Goal: Transaction & Acquisition: Purchase product/service

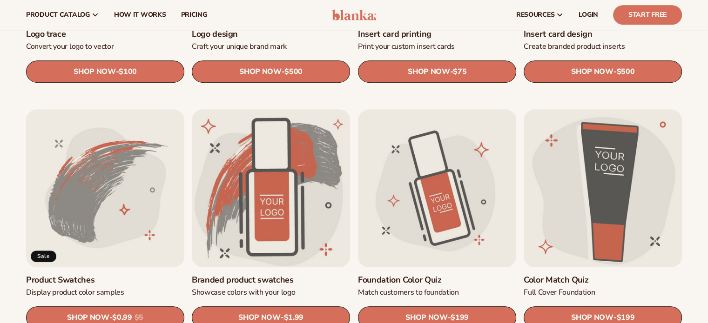
scroll to position [279, 0]
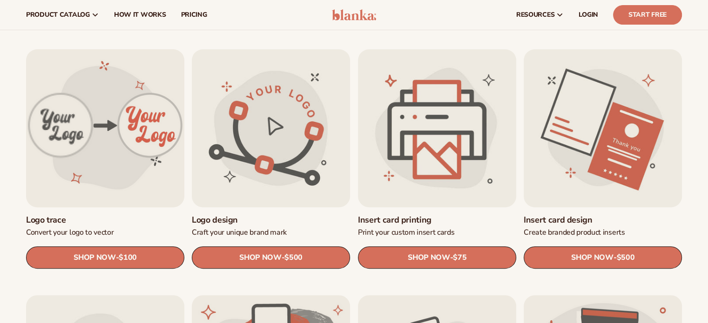
click at [68, 222] on link "Logo trace" at bounding box center [105, 220] width 158 height 11
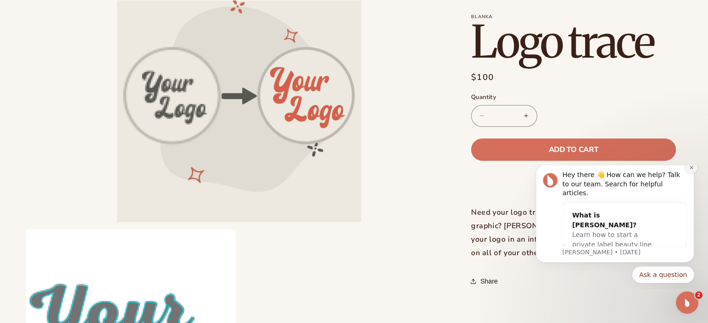
click at [691, 170] on icon "Dismiss notification" at bounding box center [691, 167] width 5 height 5
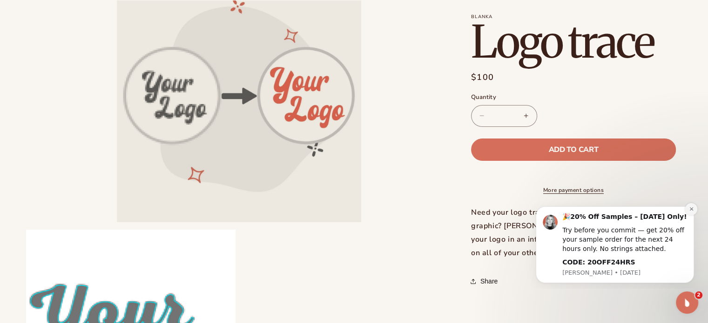
click at [691, 209] on icon "Dismiss notification" at bounding box center [690, 209] width 3 height 3
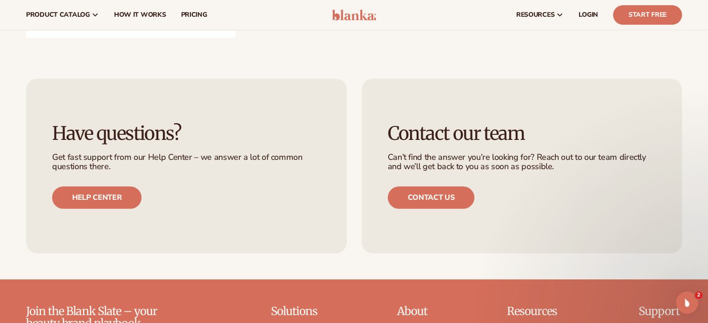
scroll to position [465, 0]
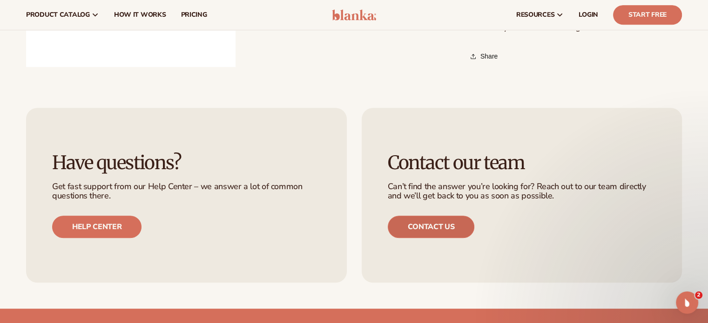
click at [446, 226] on link "Contact us" at bounding box center [431, 227] width 87 height 22
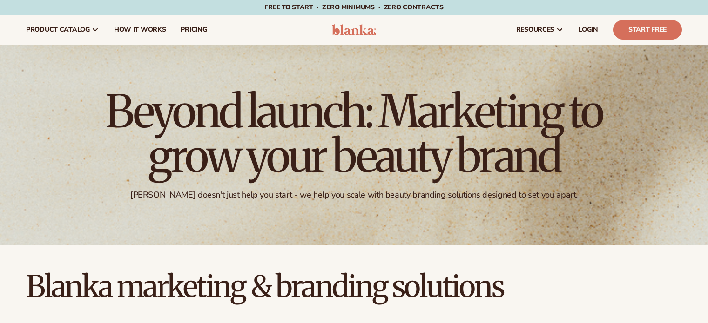
scroll to position [282, 0]
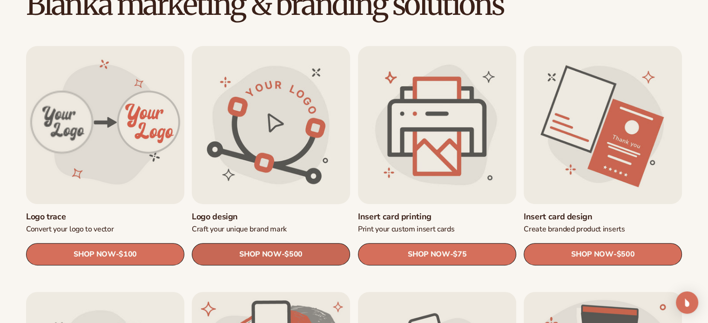
click at [309, 256] on link "SHOP NOW - Regular price $500 Sale price $500 Regular price Unit price / per" at bounding box center [271, 255] width 158 height 22
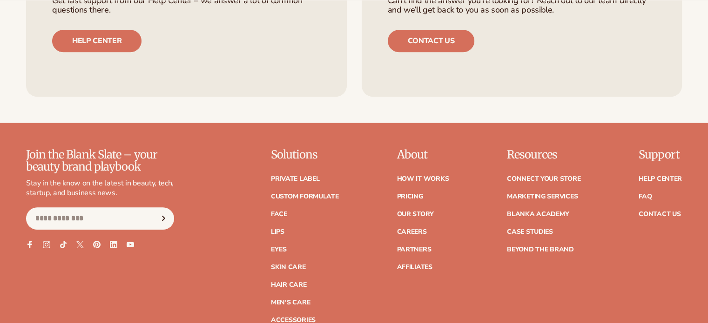
scroll to position [698, 0]
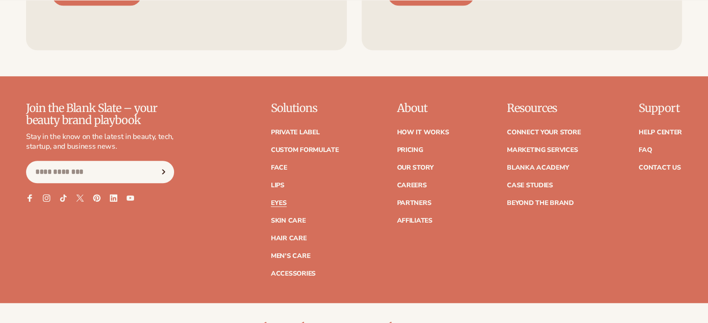
click at [282, 202] on link "Eyes" at bounding box center [279, 203] width 16 height 7
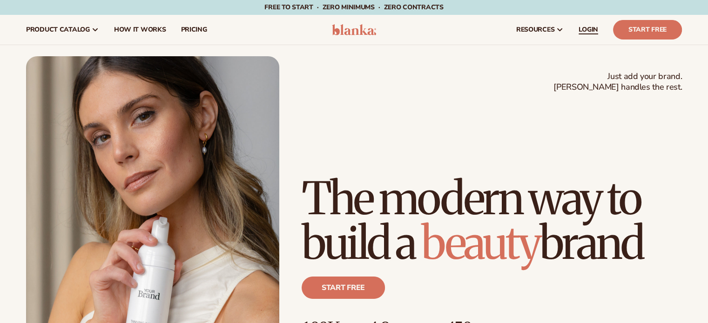
click at [578, 29] on link "LOGIN" at bounding box center [588, 30] width 34 height 30
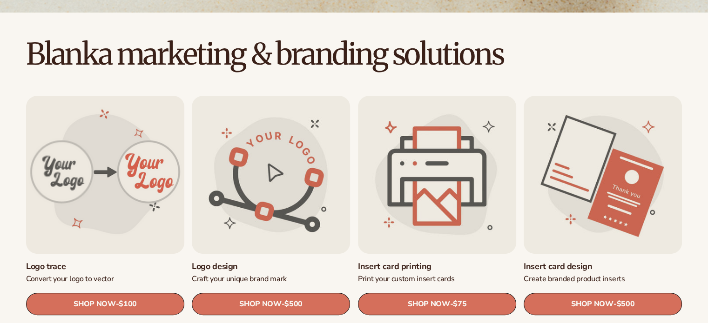
scroll to position [326, 0]
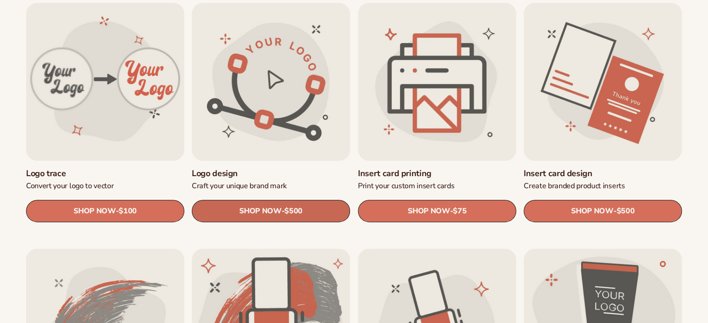
click at [262, 211] on span "SHOP NOW" at bounding box center [260, 211] width 42 height 9
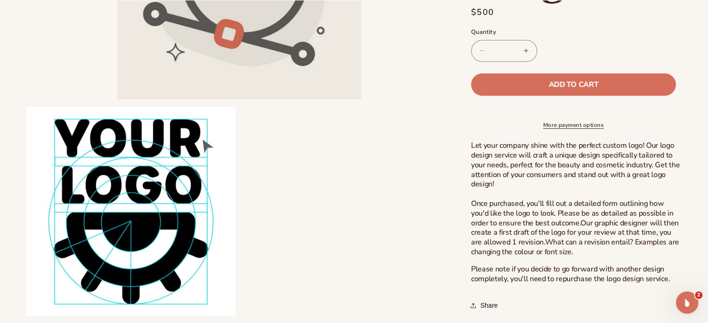
scroll to position [233, 0]
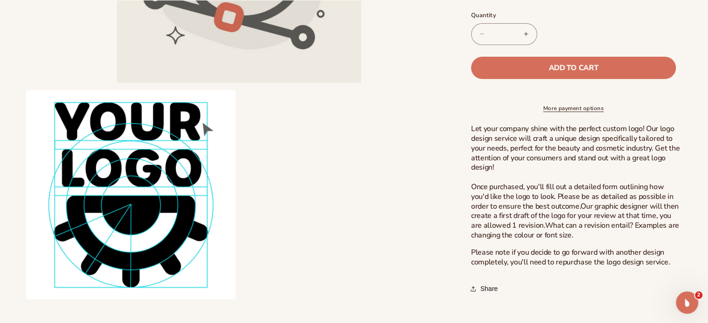
click at [568, 110] on link "More payment options" at bounding box center [573, 109] width 205 height 8
